Goal: Information Seeking & Learning: Learn about a topic

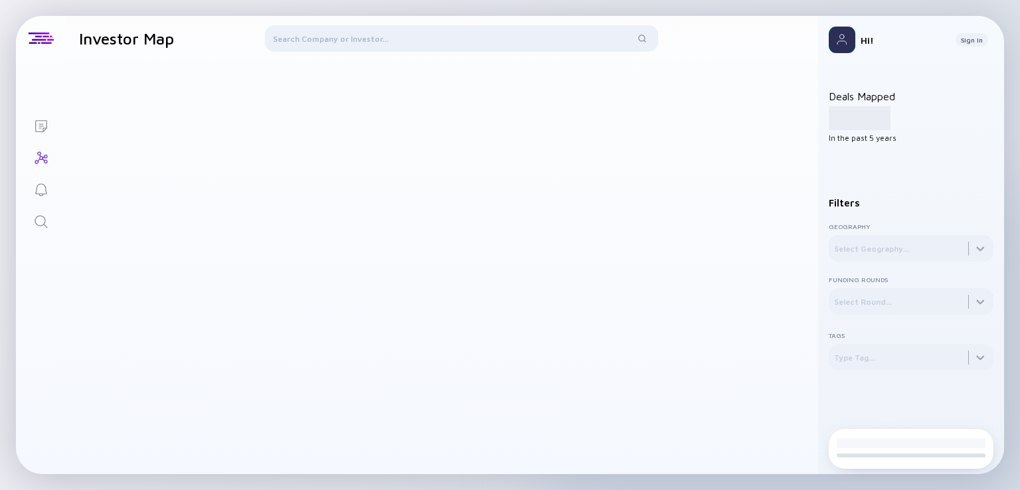
click at [474, 31] on div at bounding box center [461, 41] width 393 height 32
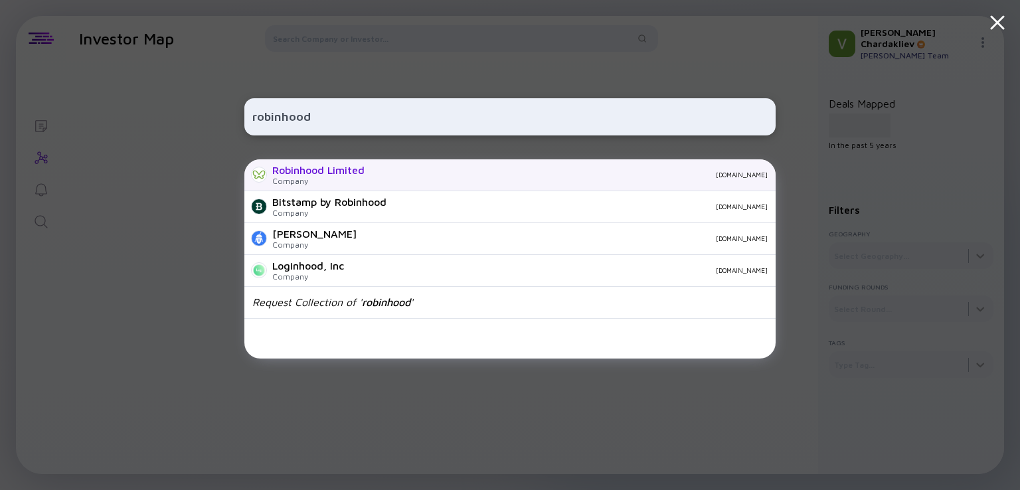
type input "robinhood"
click at [362, 175] on div "Robinhood Limited" at bounding box center [318, 170] width 92 height 12
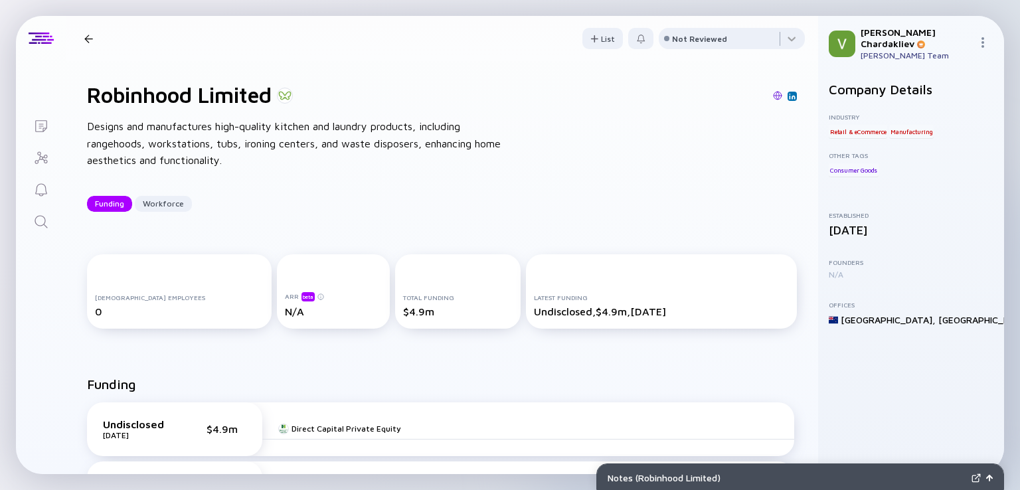
click at [92, 37] on div at bounding box center [88, 39] width 9 height 9
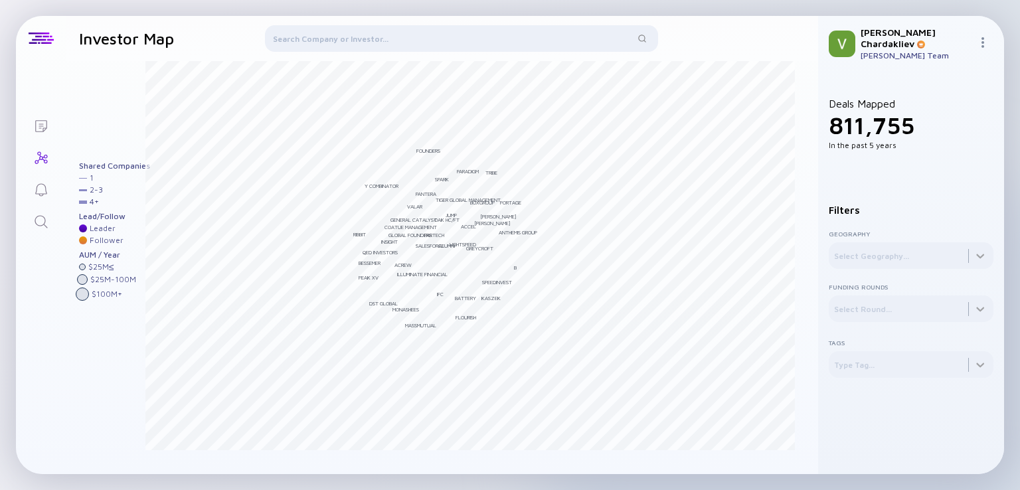
click at [380, 46] on div at bounding box center [461, 41] width 393 height 32
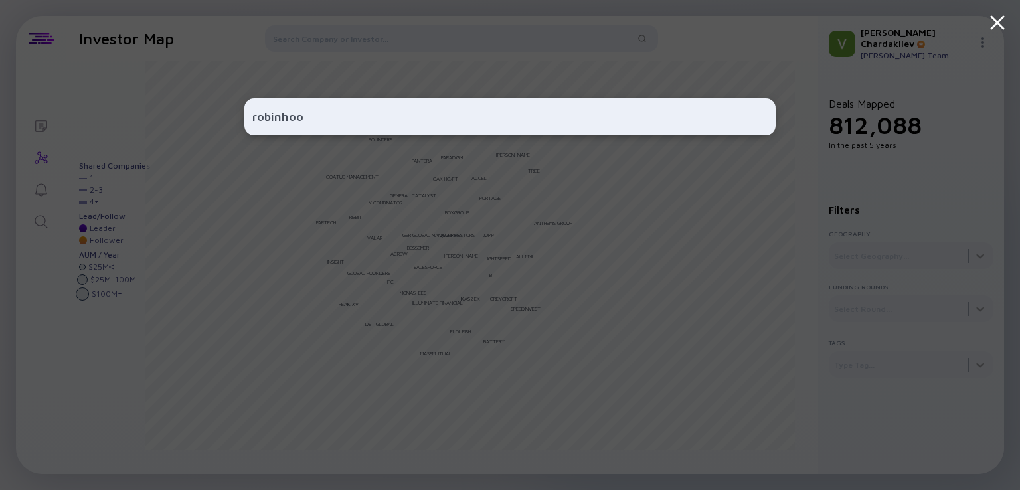
type input "robinhood"
